Goal: Task Accomplishment & Management: Use online tool/utility

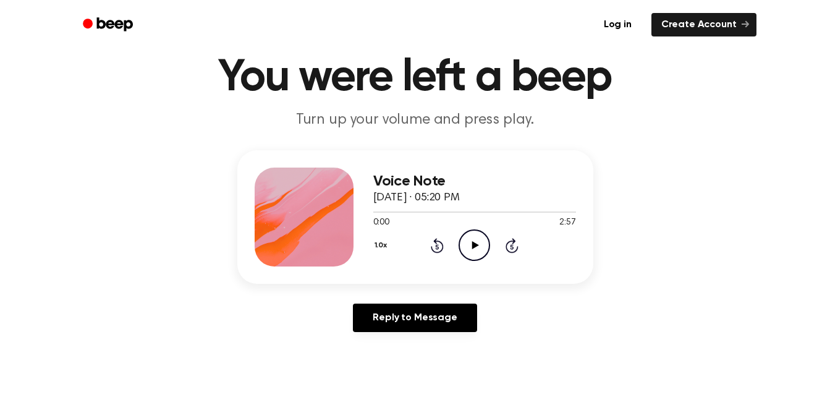
scroll to position [54, 0]
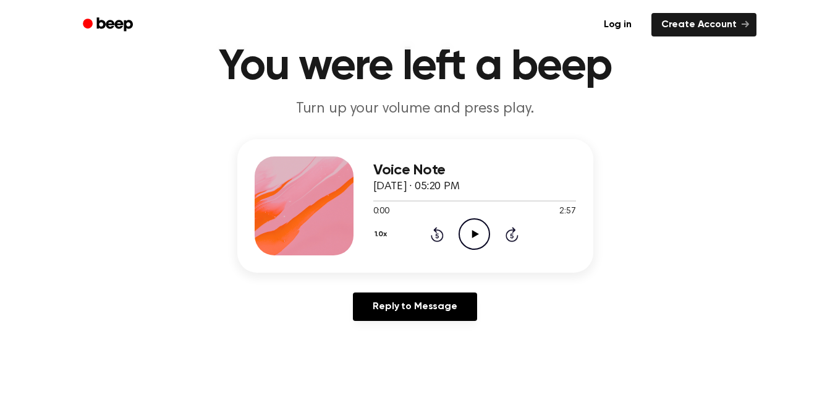
click at [478, 230] on icon "Play Audio" at bounding box center [475, 234] width 32 height 32
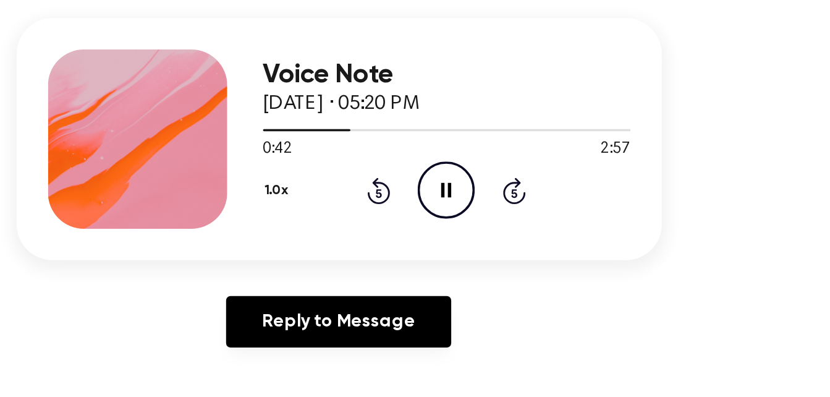
click at [569, 236] on div "1.0x Rewind 5 seconds Pause Audio Skip 5 seconds" at bounding box center [474, 234] width 203 height 32
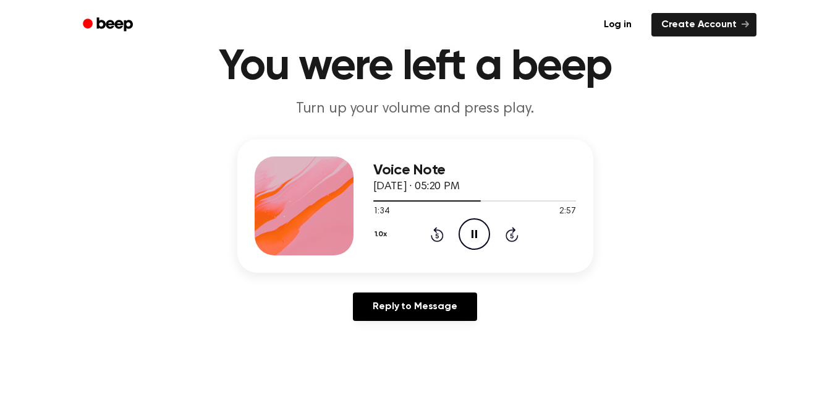
click at [470, 230] on icon "Pause Audio" at bounding box center [475, 234] width 32 height 32
click at [673, 28] on link "Create Account" at bounding box center [703, 24] width 105 height 23
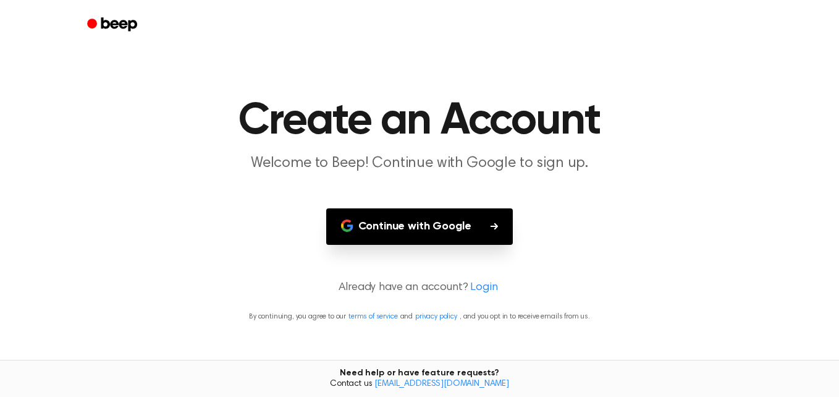
click at [433, 221] on button "Continue with Google" at bounding box center [419, 226] width 187 height 36
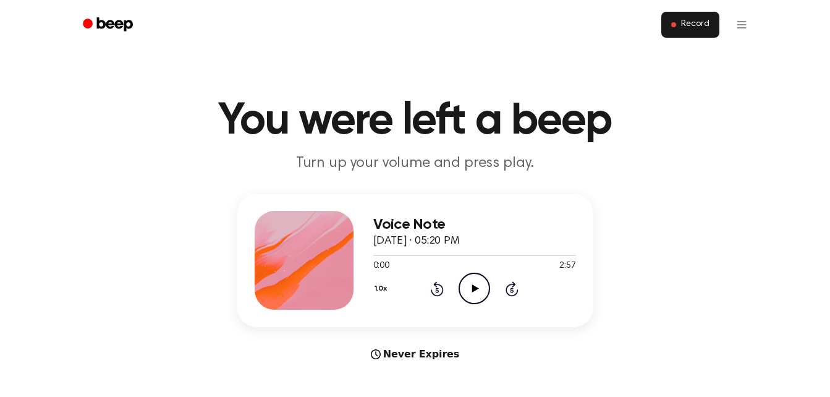
click at [679, 29] on button "Record" at bounding box center [689, 25] width 57 height 26
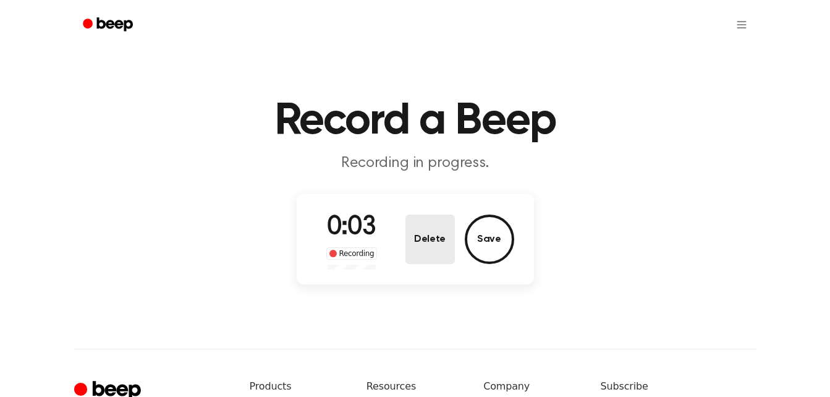
click at [433, 232] on button "Delete" at bounding box center [429, 238] width 49 height 49
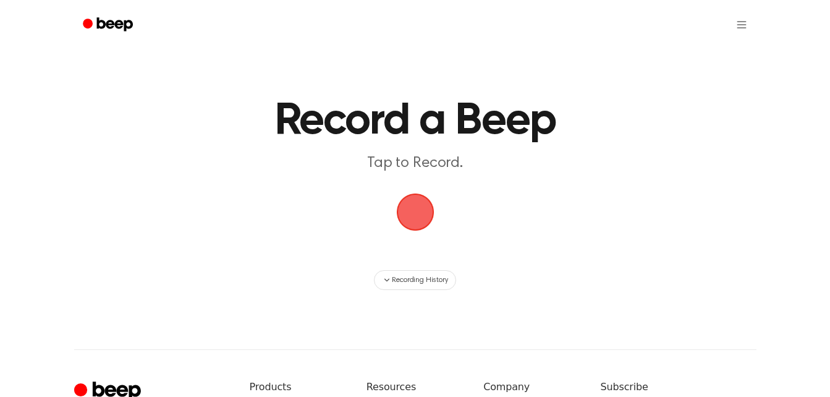
click at [429, 210] on span "button" at bounding box center [415, 211] width 69 height 69
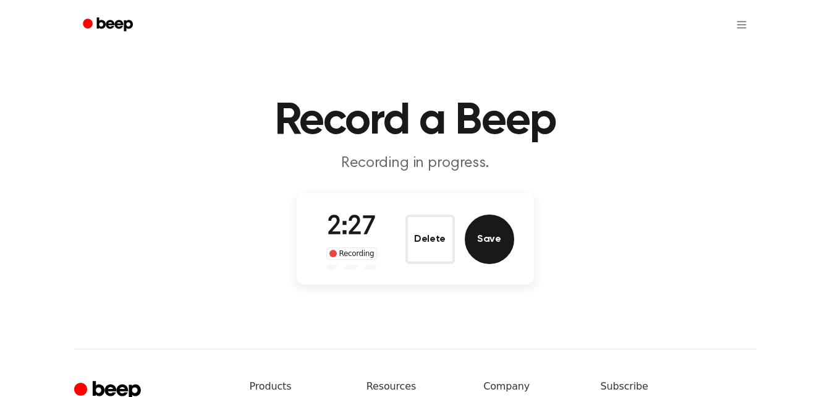
click at [485, 242] on button "Save" at bounding box center [489, 238] width 49 height 49
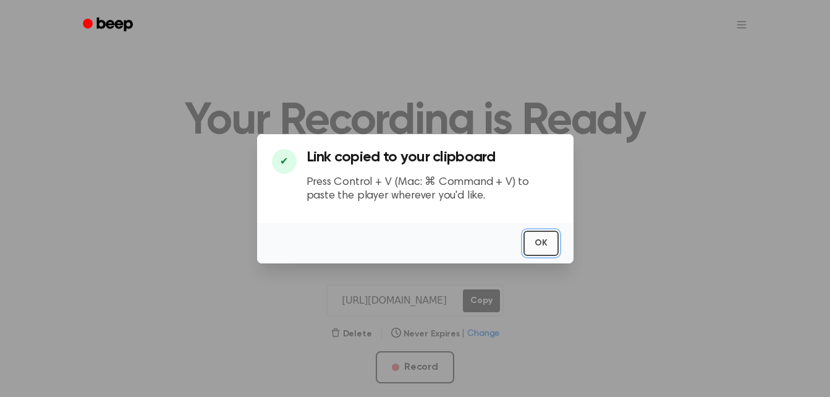
click at [525, 241] on button "OK" at bounding box center [540, 242] width 35 height 25
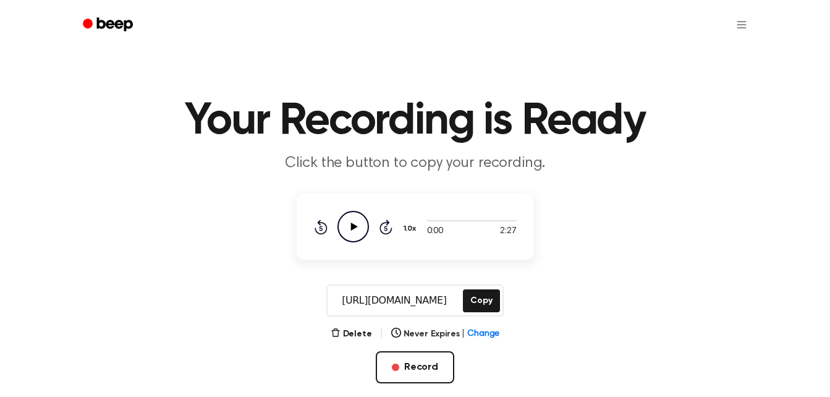
click at [358, 229] on icon "Play Audio" at bounding box center [353, 227] width 32 height 32
click at [353, 228] on icon "Pause Audio" at bounding box center [353, 227] width 32 height 32
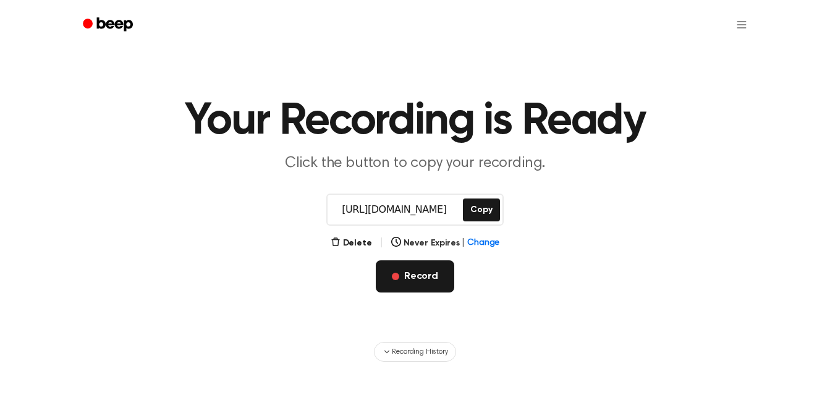
click at [442, 276] on button "Record" at bounding box center [415, 276] width 78 height 32
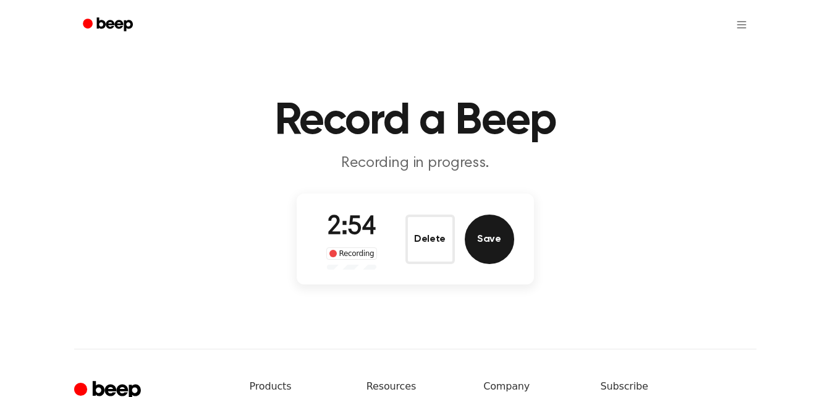
click at [503, 245] on button "Save" at bounding box center [489, 238] width 49 height 49
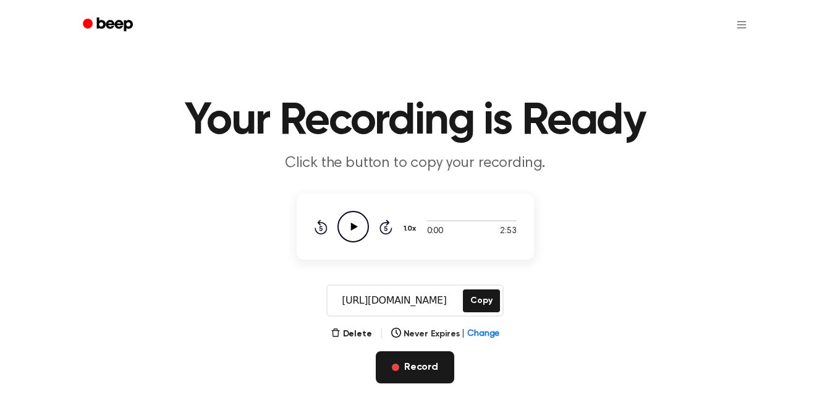
click at [433, 369] on button "Record" at bounding box center [415, 367] width 78 height 32
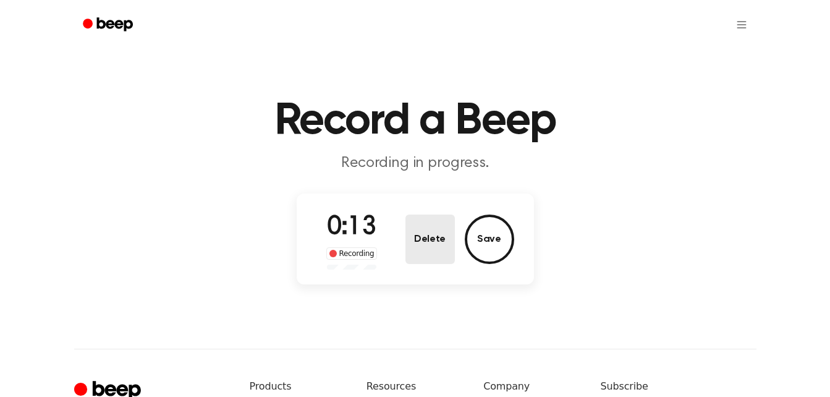
click at [441, 252] on button "Delete" at bounding box center [429, 238] width 49 height 49
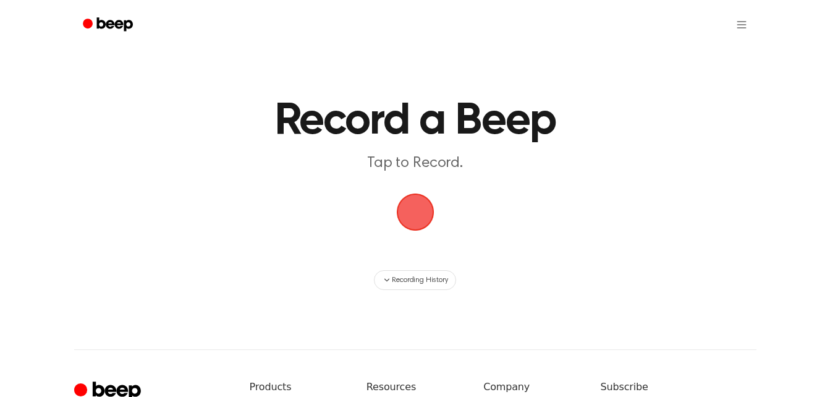
click at [424, 210] on span "button" at bounding box center [415, 212] width 51 height 51
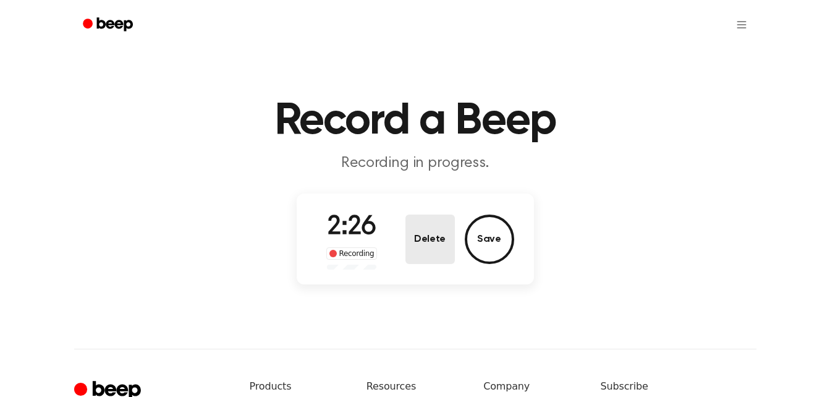
click at [431, 232] on button "Delete" at bounding box center [429, 238] width 49 height 49
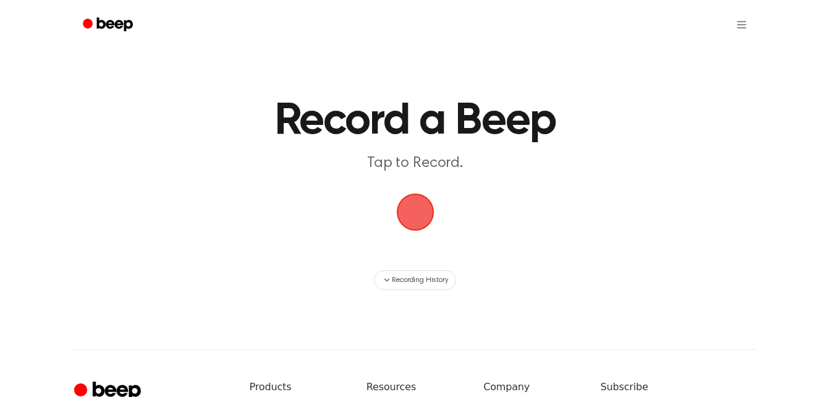
click at [420, 203] on span "button" at bounding box center [415, 212] width 66 height 66
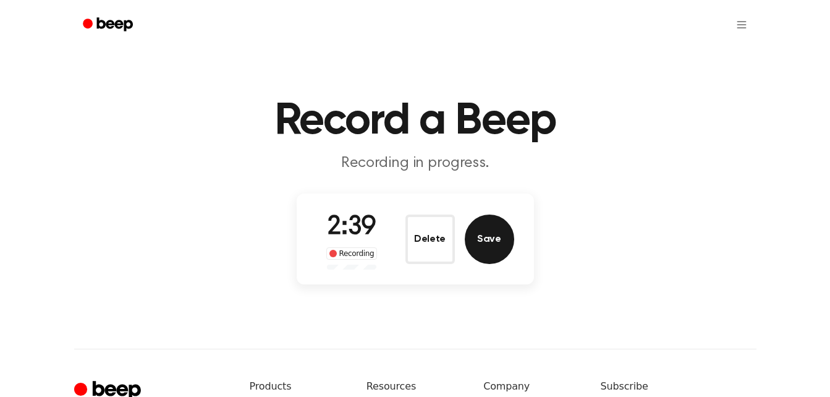
click at [491, 238] on button "Save" at bounding box center [489, 238] width 49 height 49
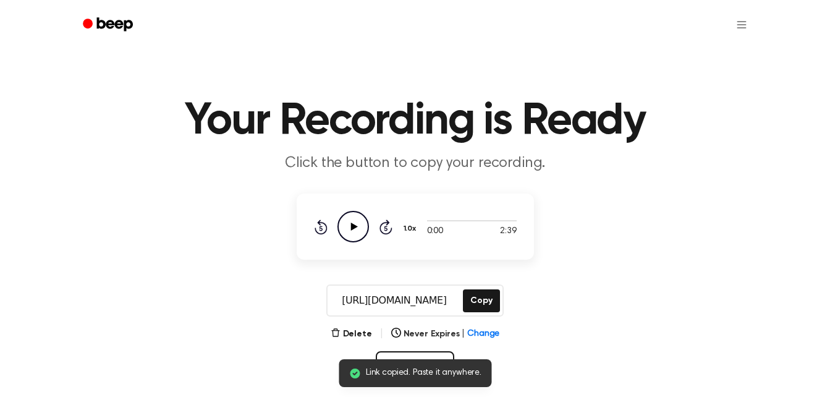
click at [358, 216] on icon "Play Audio" at bounding box center [353, 227] width 32 height 32
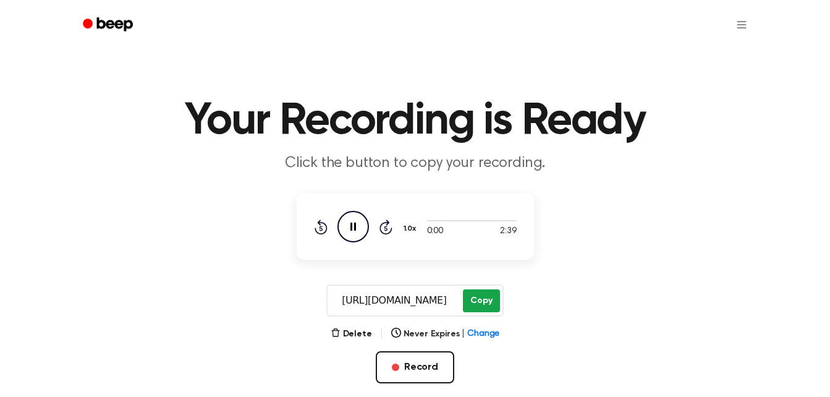
click at [483, 295] on button "Copy" at bounding box center [481, 300] width 36 height 23
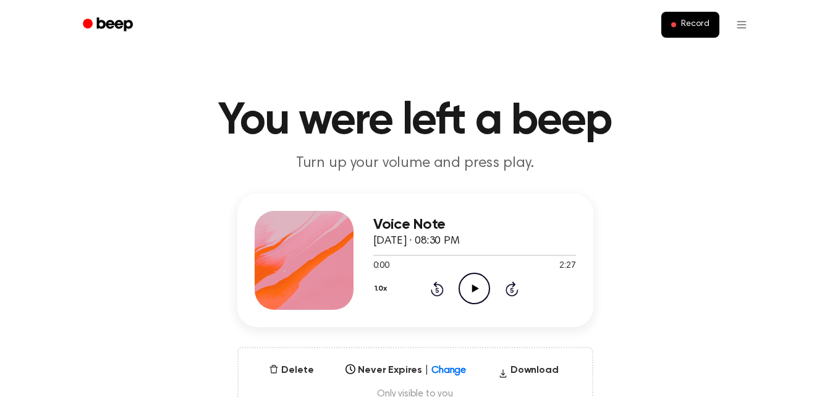
click at [484, 294] on icon "Play Audio" at bounding box center [475, 289] width 32 height 32
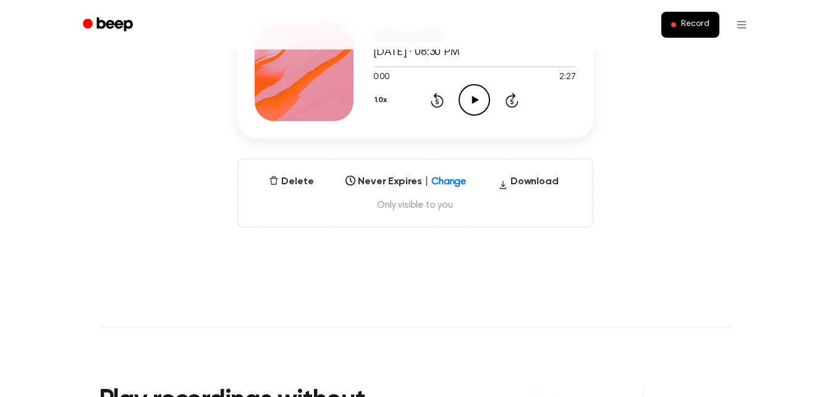
scroll to position [201, 0]
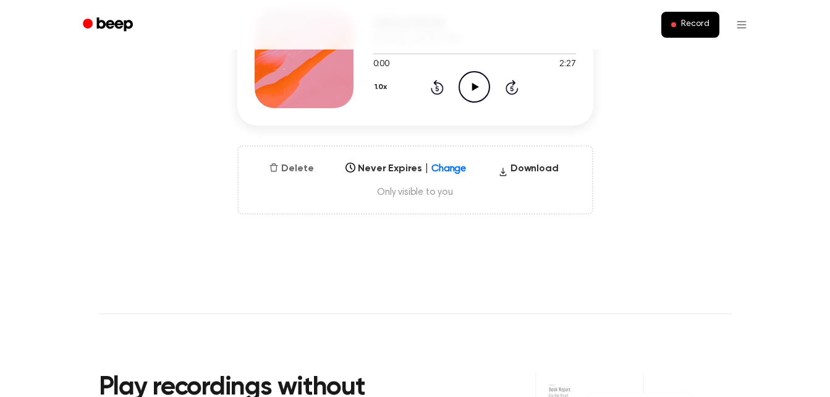
click at [303, 172] on button "Delete" at bounding box center [291, 168] width 54 height 15
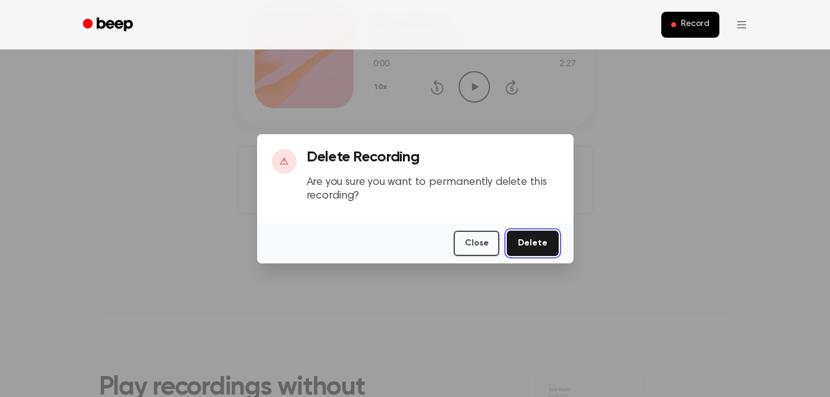
click at [536, 243] on button "Delete" at bounding box center [532, 242] width 51 height 25
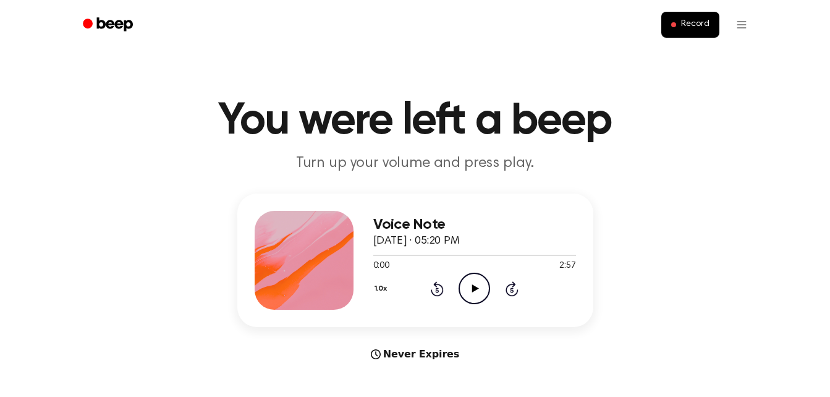
click at [486, 290] on icon "Play Audio" at bounding box center [475, 289] width 32 height 32
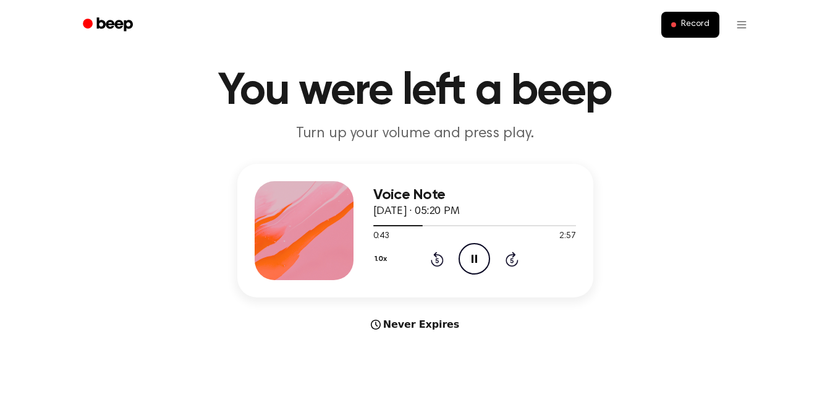
scroll to position [32, 0]
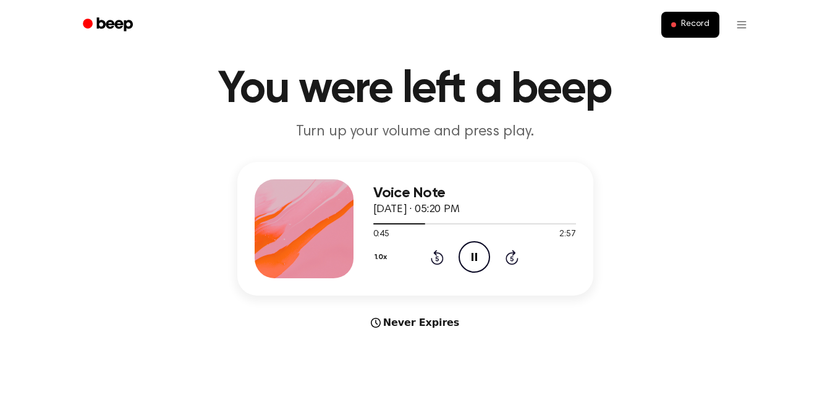
click at [424, 320] on div "Never Expires" at bounding box center [415, 322] width 356 height 15
click at [476, 274] on div "Voice Note [DATE] · 05:20 PM 1:59 2:57 Your browser does not support the [objec…" at bounding box center [474, 228] width 203 height 99
click at [476, 274] on div "Voice Note [DATE] · 05:20 PM 2:00 2:57 Your browser does not support the [objec…" at bounding box center [474, 228] width 203 height 99
click at [549, 222] on div at bounding box center [474, 223] width 203 height 10
click at [473, 259] on icon at bounding box center [475, 257] width 7 height 8
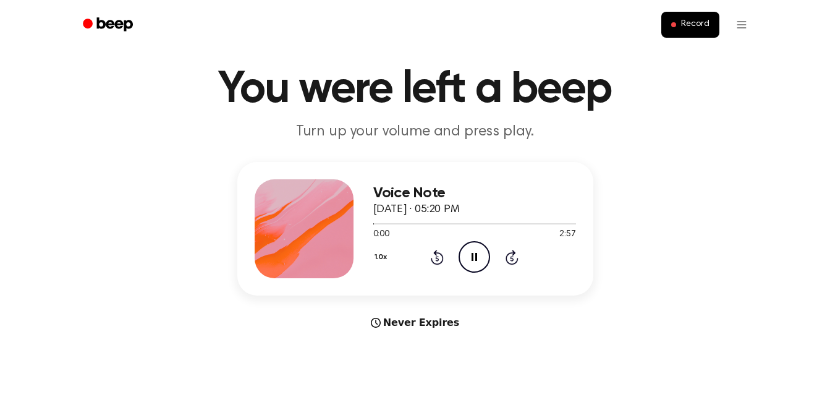
click at [473, 259] on icon at bounding box center [474, 257] width 6 height 8
click at [469, 251] on icon "Play Audio" at bounding box center [475, 257] width 32 height 32
click at [469, 251] on icon "Pause Audio" at bounding box center [475, 257] width 32 height 32
click at [672, 25] on span at bounding box center [673, 24] width 5 height 5
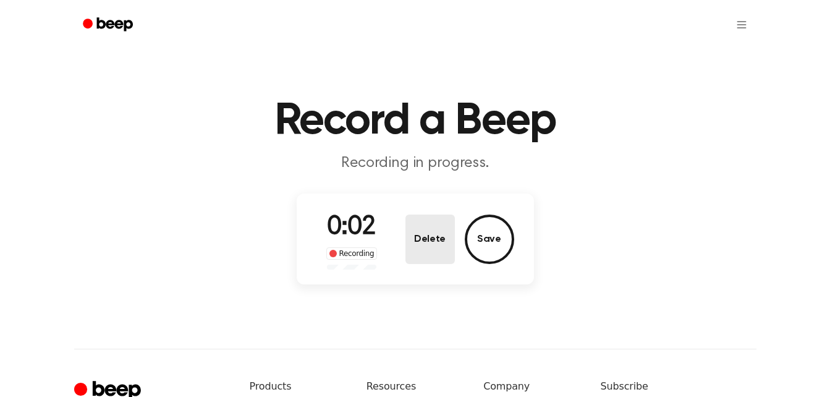
click at [434, 229] on button "Delete" at bounding box center [429, 238] width 49 height 49
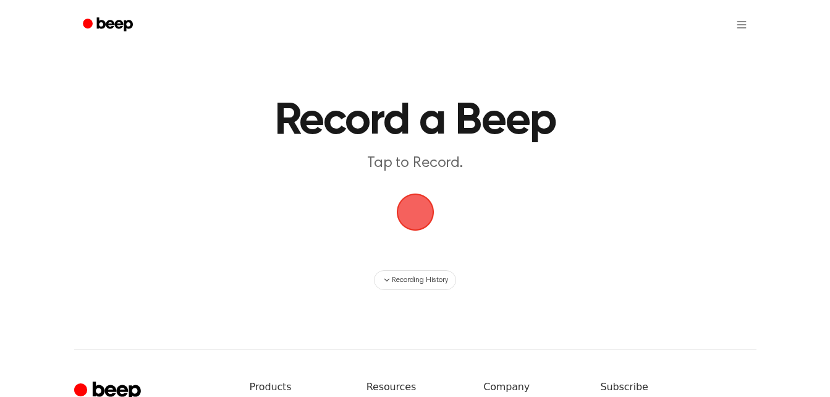
click at [427, 222] on span "button" at bounding box center [415, 212] width 35 height 35
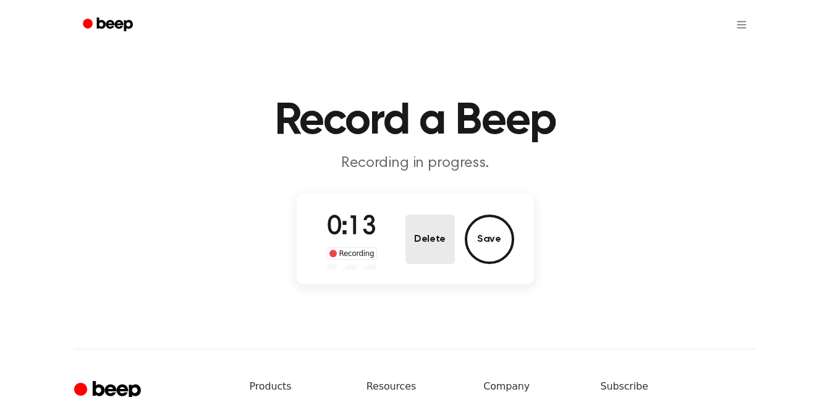
click at [442, 220] on button "Delete" at bounding box center [429, 238] width 49 height 49
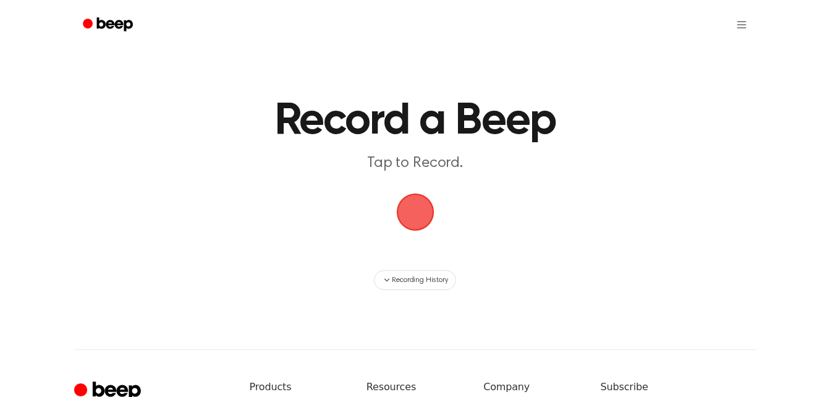
click at [423, 217] on span "button" at bounding box center [415, 212] width 35 height 35
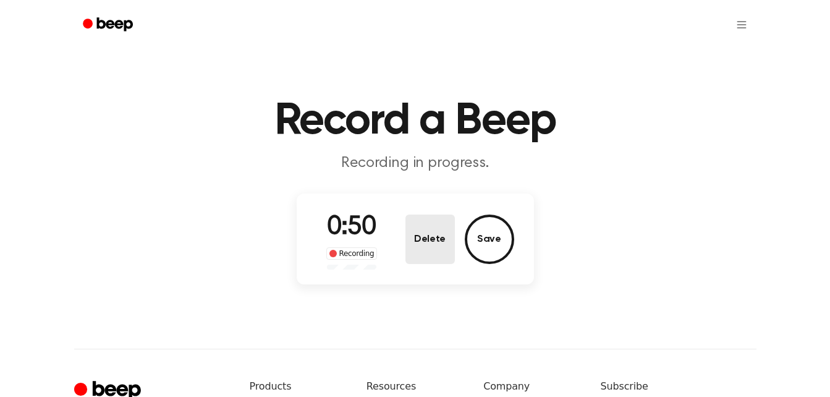
click at [427, 243] on button "Delete" at bounding box center [429, 238] width 49 height 49
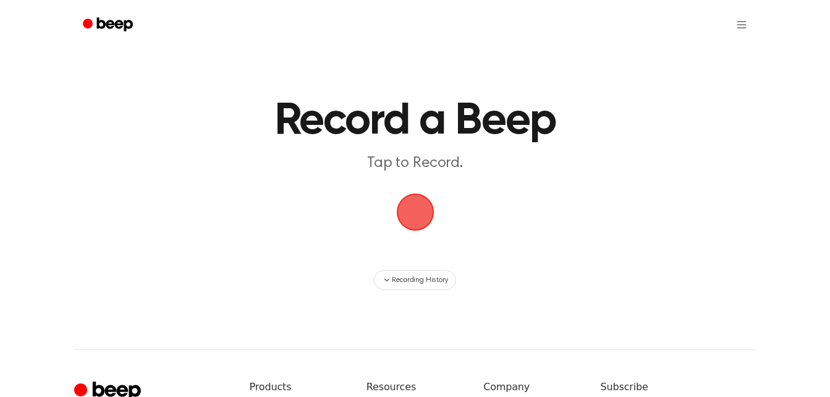
click at [415, 208] on span "button" at bounding box center [415, 212] width 35 height 35
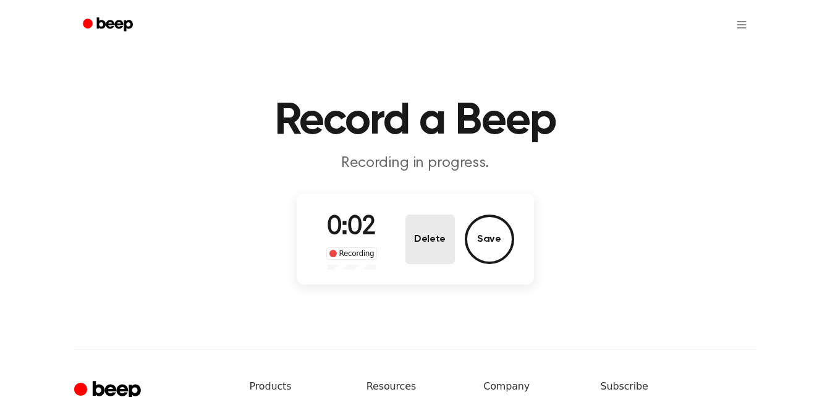
click at [422, 230] on button "Delete" at bounding box center [429, 238] width 49 height 49
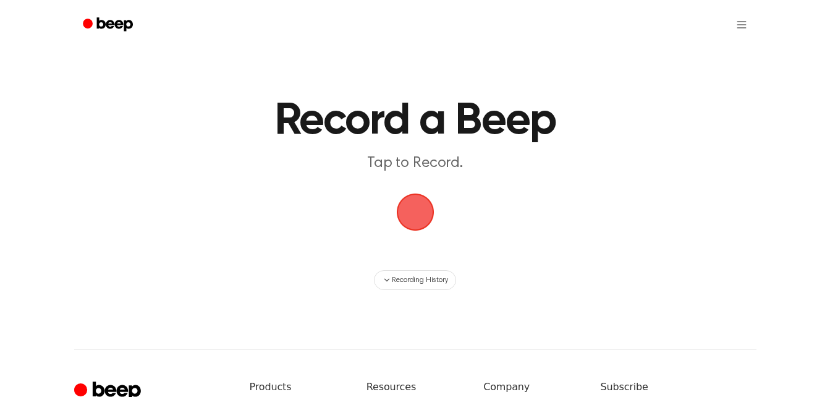
click at [421, 226] on span "button" at bounding box center [415, 212] width 35 height 35
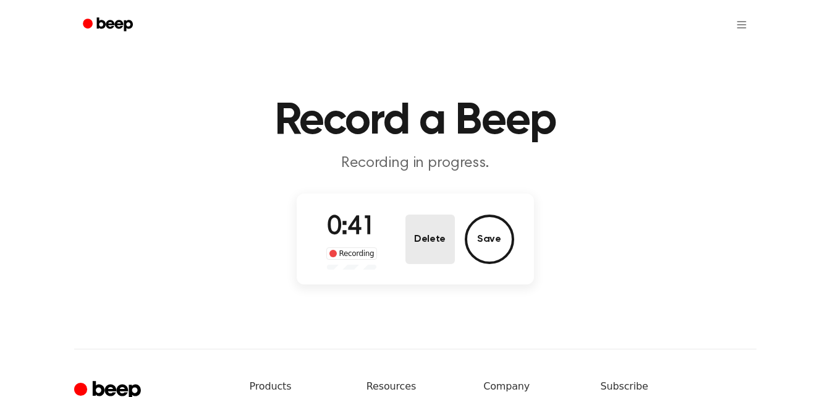
click at [430, 226] on button "Delete" at bounding box center [429, 238] width 49 height 49
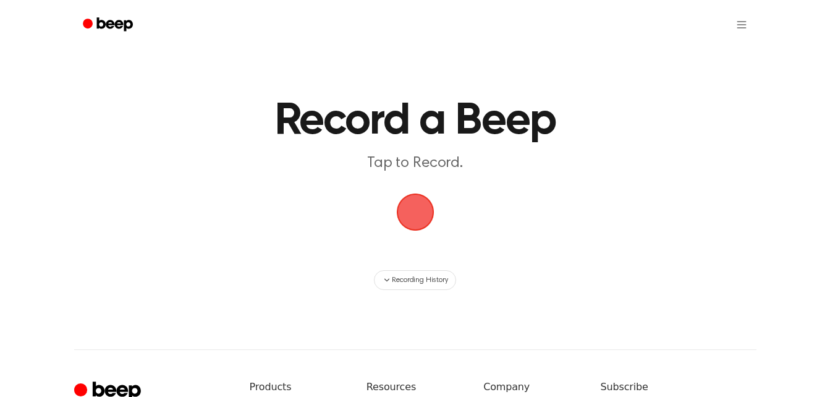
click at [423, 223] on span "button" at bounding box center [415, 212] width 35 height 35
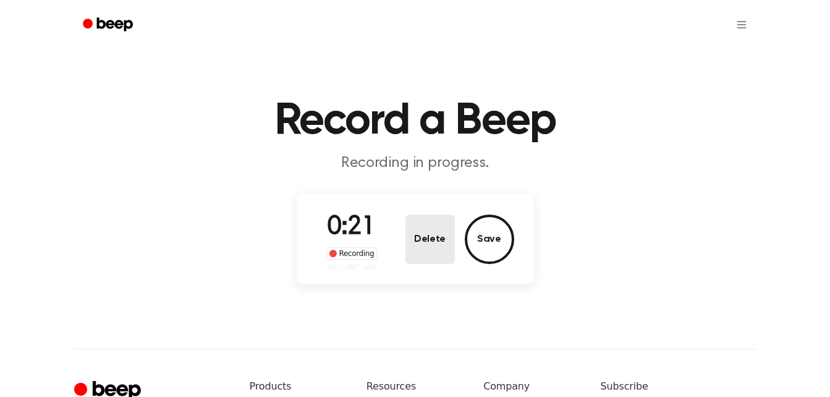
click at [445, 237] on button "Delete" at bounding box center [429, 238] width 49 height 49
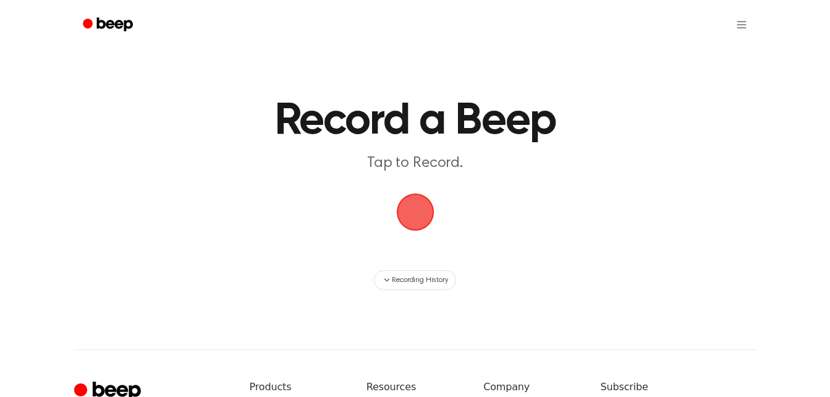
click at [416, 224] on span "button" at bounding box center [415, 212] width 38 height 38
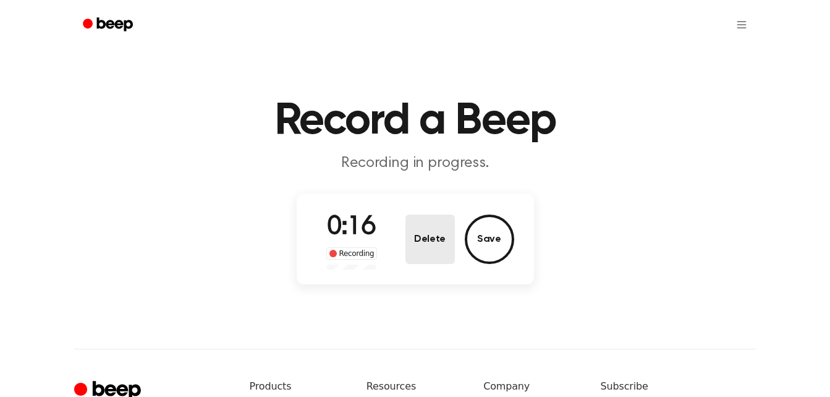
click at [413, 237] on button "Delete" at bounding box center [429, 238] width 49 height 49
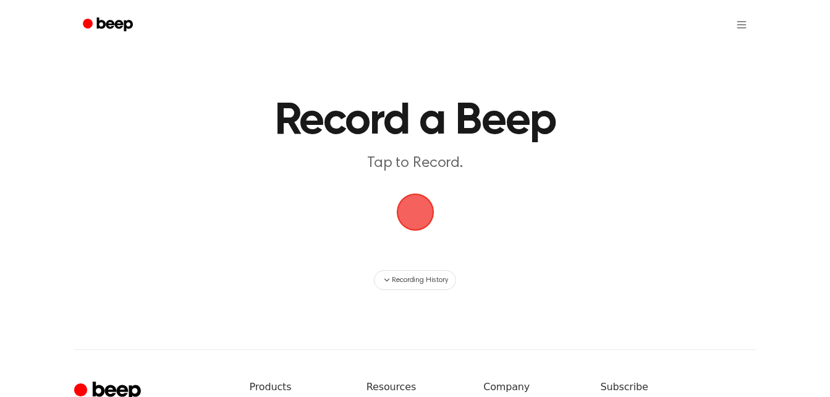
click at [415, 229] on span "button" at bounding box center [415, 212] width 35 height 35
click at [407, 213] on span "button" at bounding box center [415, 212] width 35 height 35
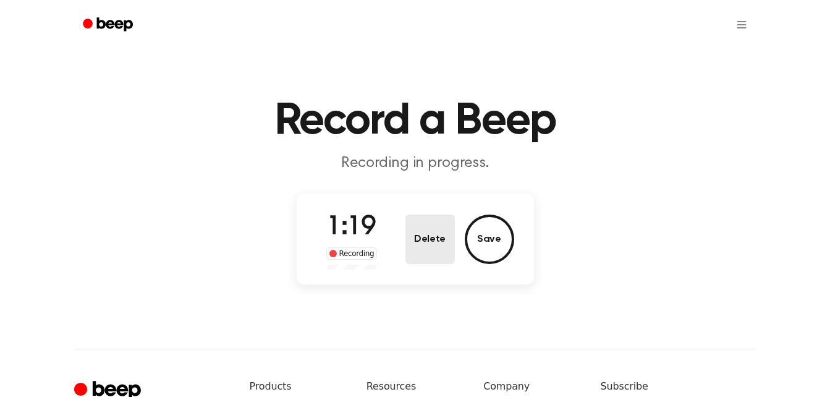
click at [423, 236] on button "Delete" at bounding box center [429, 238] width 49 height 49
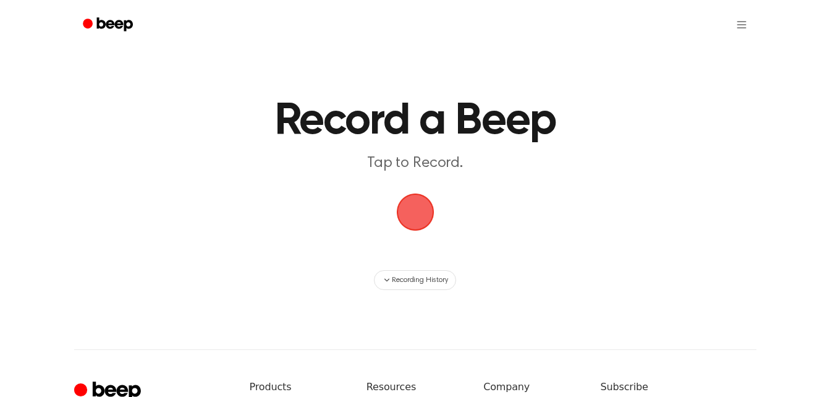
click at [420, 229] on span "button" at bounding box center [415, 212] width 35 height 35
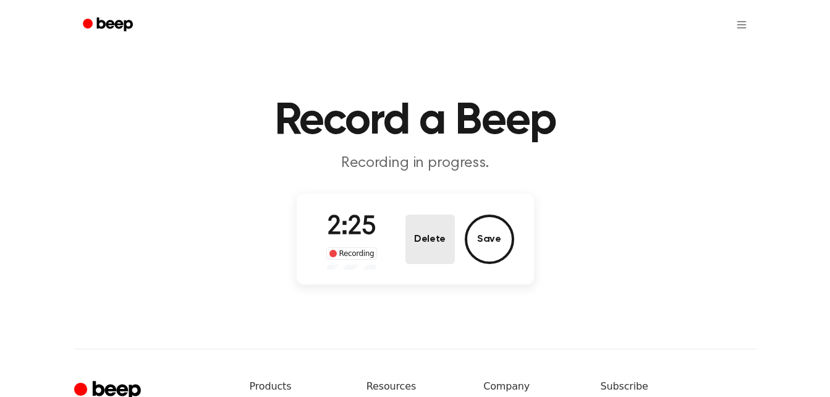
click at [429, 230] on button "Delete" at bounding box center [429, 238] width 49 height 49
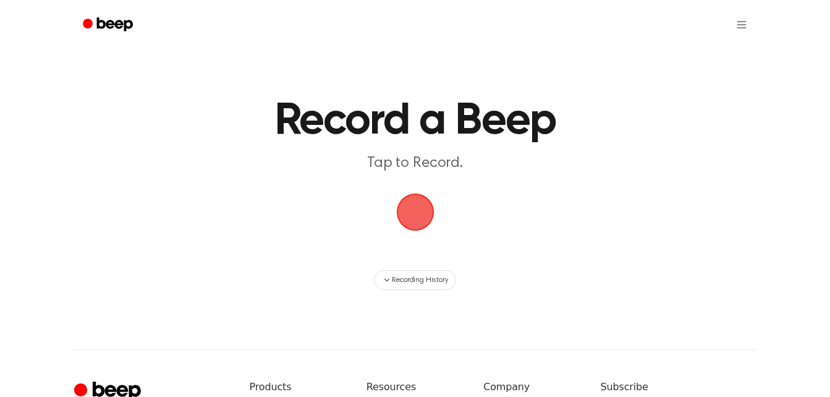
click at [421, 224] on span "button" at bounding box center [415, 212] width 35 height 35
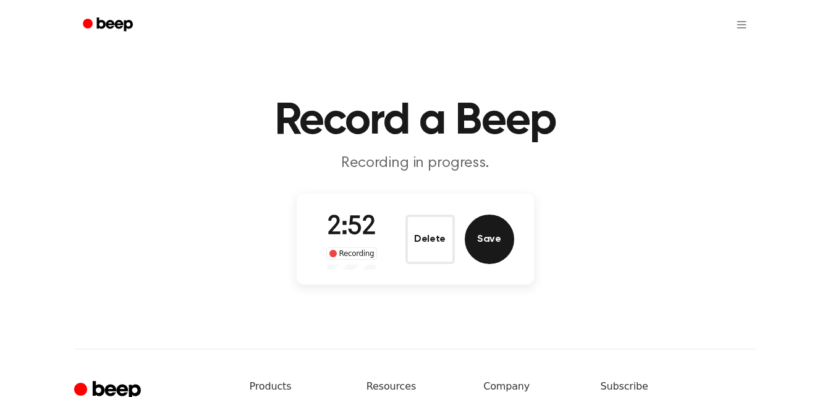
click at [509, 239] on button "Save" at bounding box center [489, 238] width 49 height 49
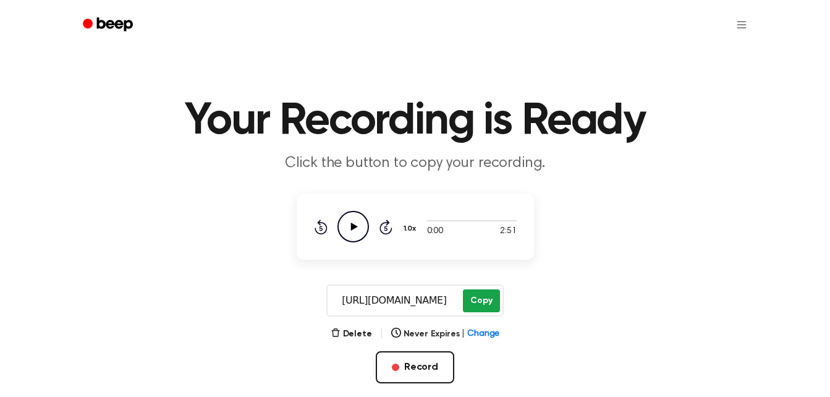
click at [489, 302] on button "Copy" at bounding box center [481, 300] width 36 height 23
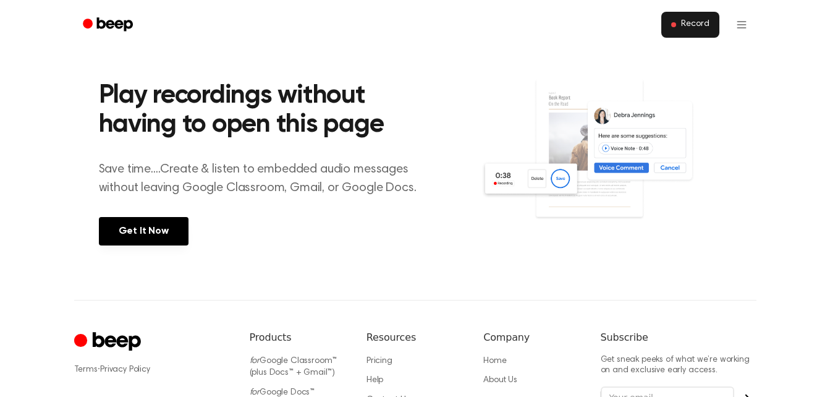
click at [710, 34] on button "Record" at bounding box center [689, 25] width 57 height 26
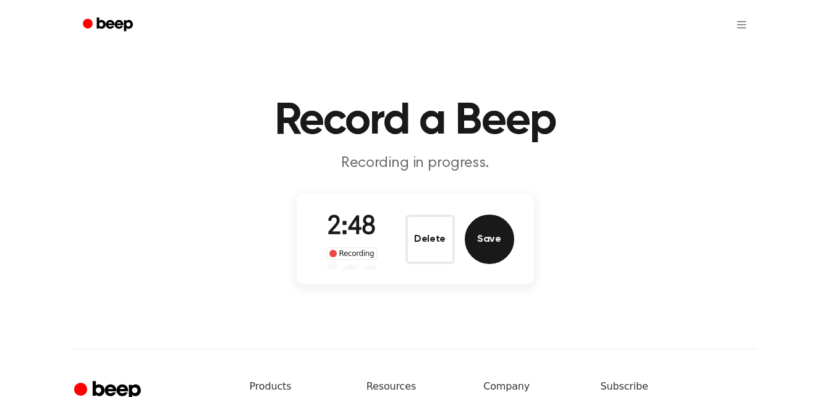
click at [487, 234] on button "Save" at bounding box center [489, 238] width 49 height 49
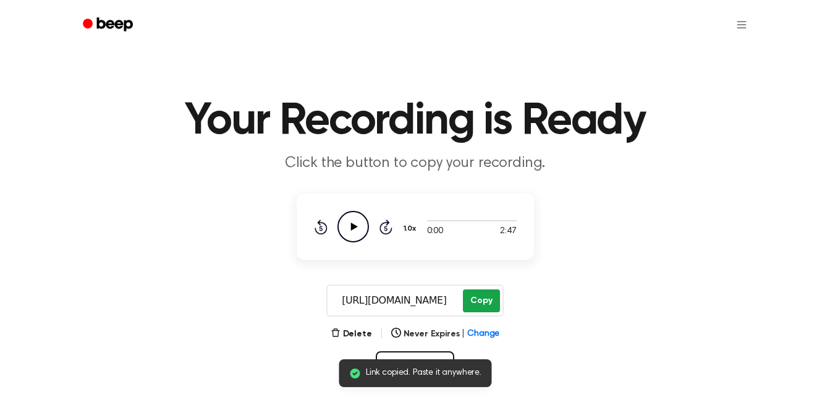
click at [490, 296] on button "Copy" at bounding box center [481, 300] width 36 height 23
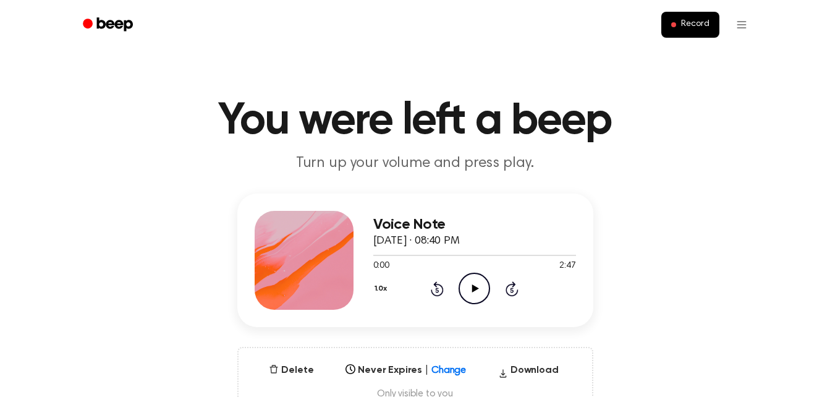
click at [474, 288] on icon at bounding box center [475, 288] width 7 height 8
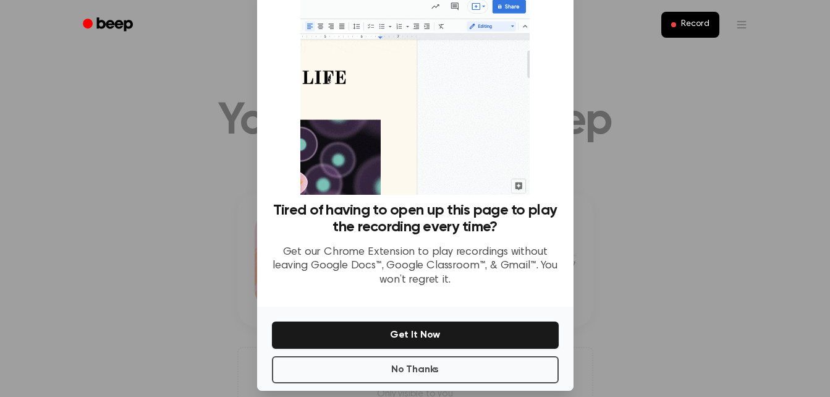
scroll to position [48, 0]
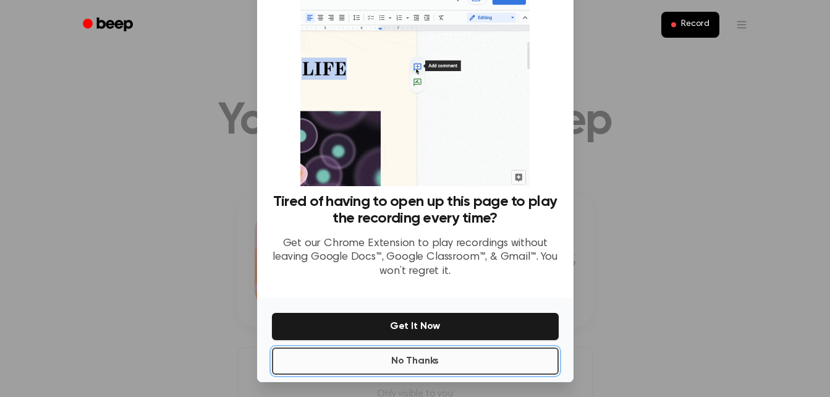
click at [461, 360] on button "No Thanks" at bounding box center [415, 360] width 287 height 27
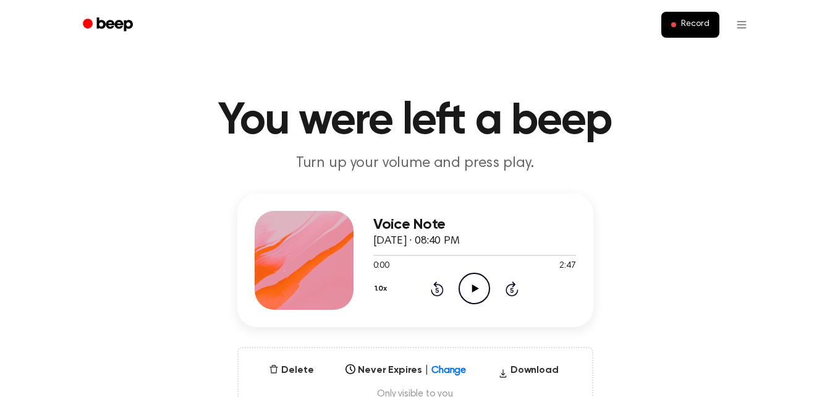
click at [471, 297] on icon "Play Audio" at bounding box center [475, 289] width 32 height 32
click at [470, 283] on icon "Play Audio" at bounding box center [475, 289] width 32 height 32
click at [302, 365] on button "Delete" at bounding box center [291, 370] width 54 height 15
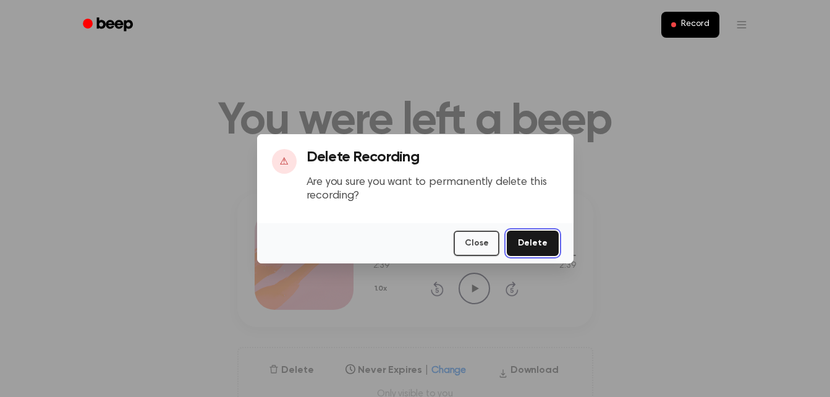
click at [520, 244] on button "Delete" at bounding box center [532, 242] width 51 height 25
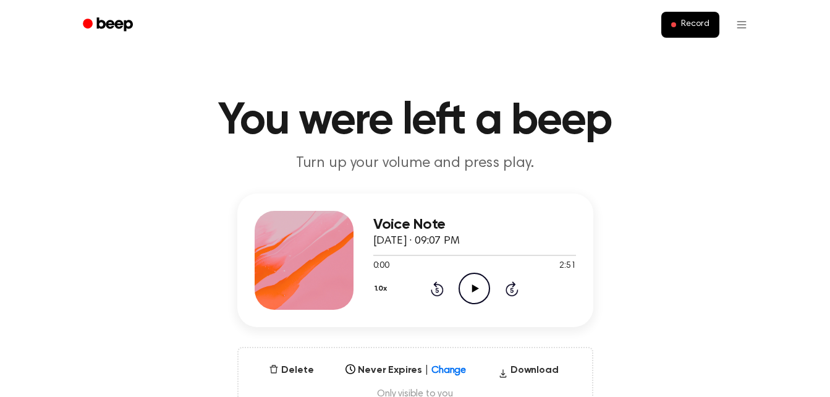
click at [469, 290] on icon "Play Audio" at bounding box center [475, 289] width 32 height 32
click at [297, 368] on button "Delete" at bounding box center [291, 370] width 54 height 15
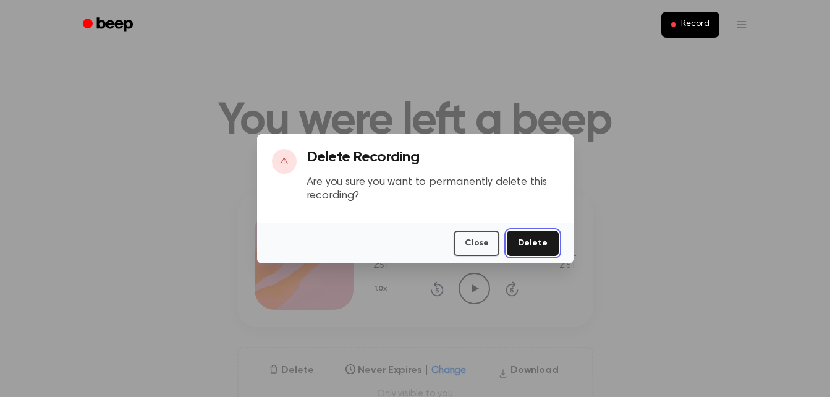
click at [536, 250] on button "Delete" at bounding box center [532, 242] width 51 height 25
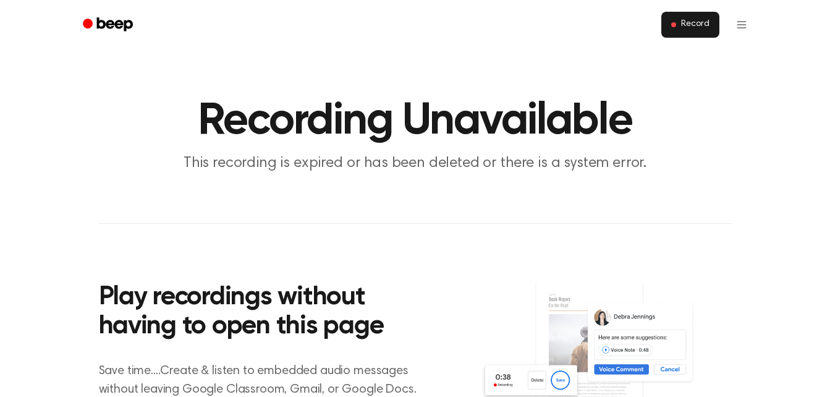
click at [683, 22] on span "Record" at bounding box center [695, 24] width 28 height 11
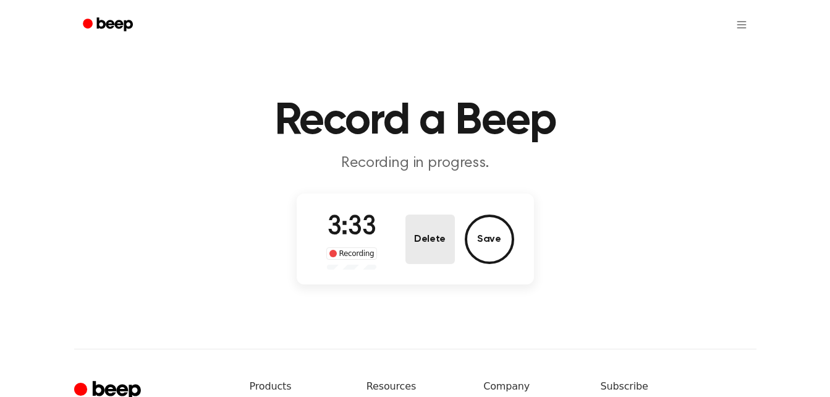
click at [425, 243] on button "Delete" at bounding box center [429, 238] width 49 height 49
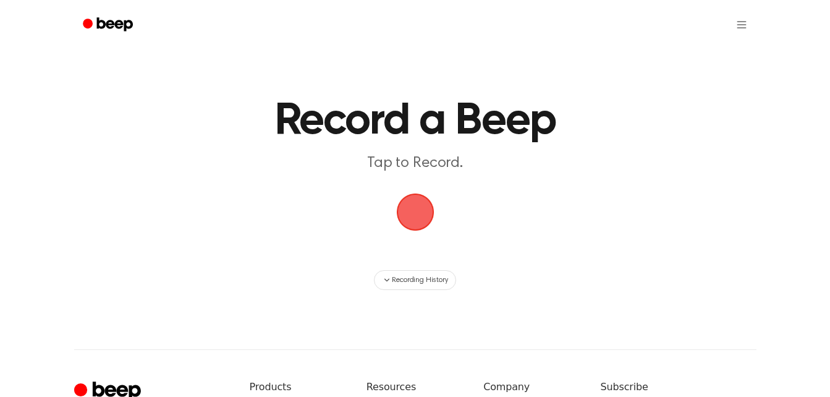
click at [408, 213] on span "button" at bounding box center [415, 212] width 35 height 35
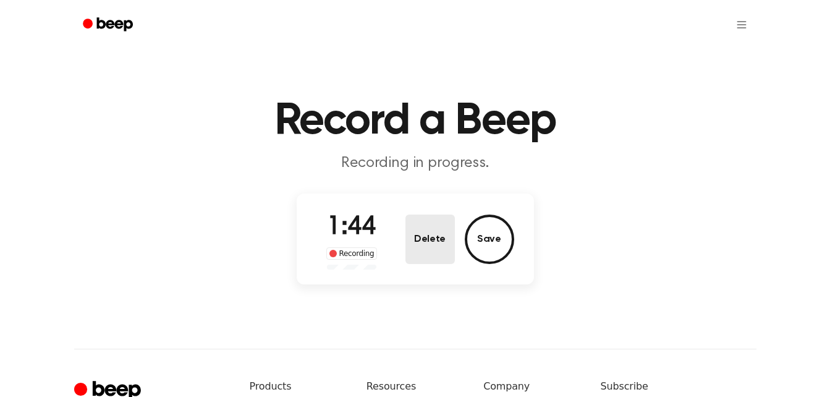
click at [418, 246] on button "Delete" at bounding box center [429, 238] width 49 height 49
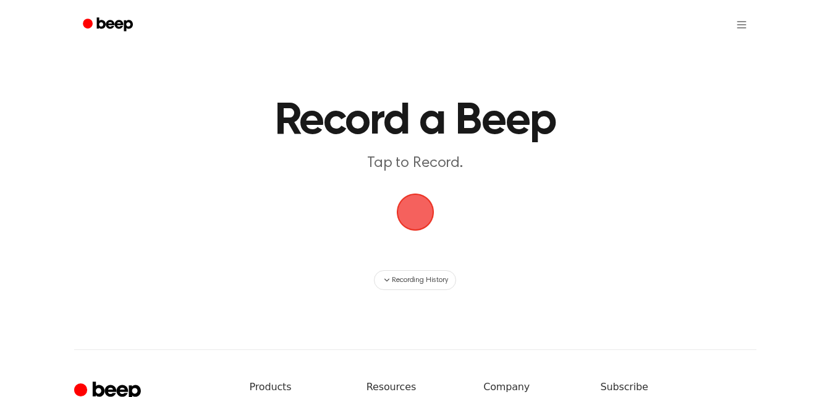
click at [415, 229] on span "button" at bounding box center [415, 212] width 35 height 35
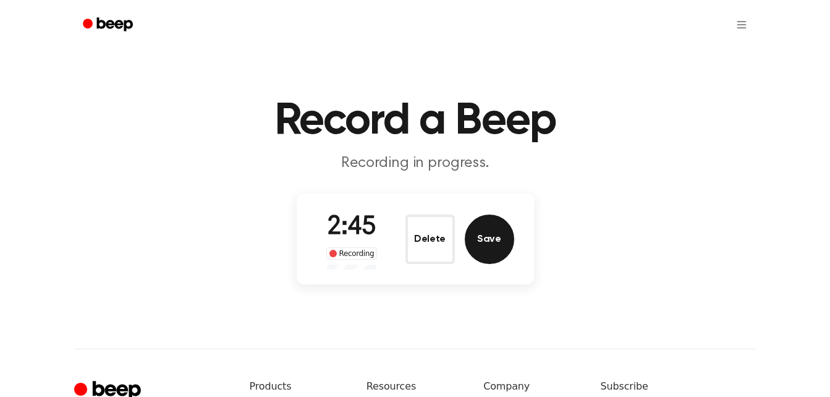
click at [500, 239] on button "Save" at bounding box center [489, 238] width 49 height 49
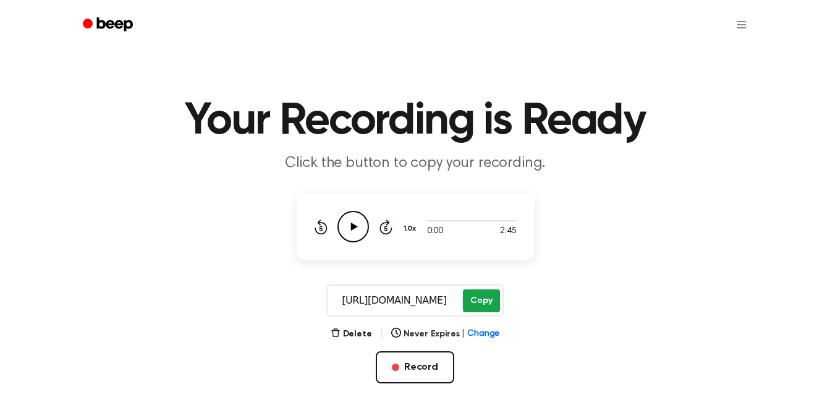
click at [484, 298] on button "Copy" at bounding box center [481, 300] width 36 height 23
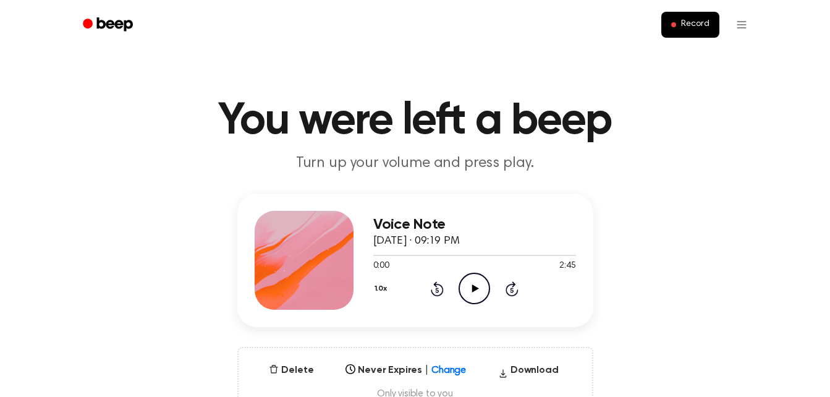
click at [479, 279] on icon "Play Audio" at bounding box center [475, 289] width 32 height 32
